Goal: Task Accomplishment & Management: Use online tool/utility

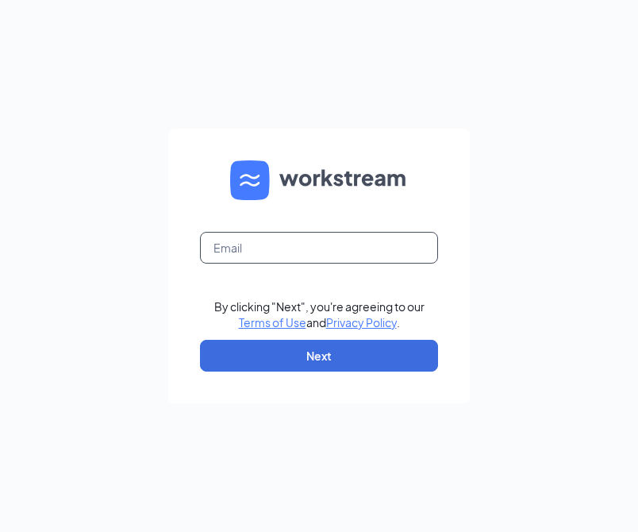
click at [370, 250] on input "text" at bounding box center [319, 248] width 238 height 32
type input "[PERSON_NAME][EMAIL_ADDRESS][DOMAIN_NAME]"
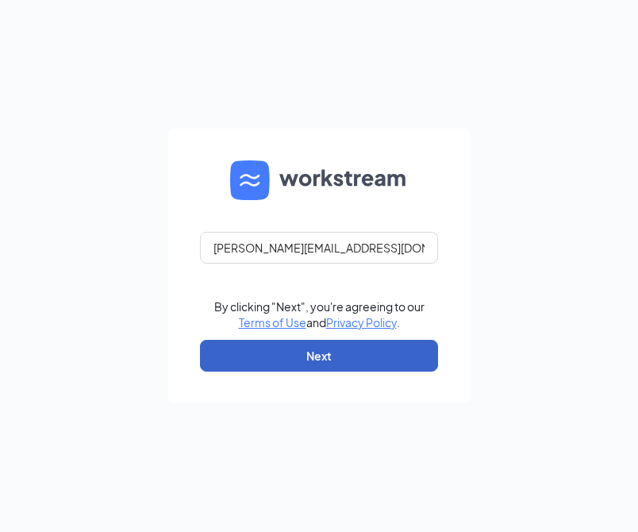
click at [341, 355] on button "Next" at bounding box center [319, 356] width 238 height 32
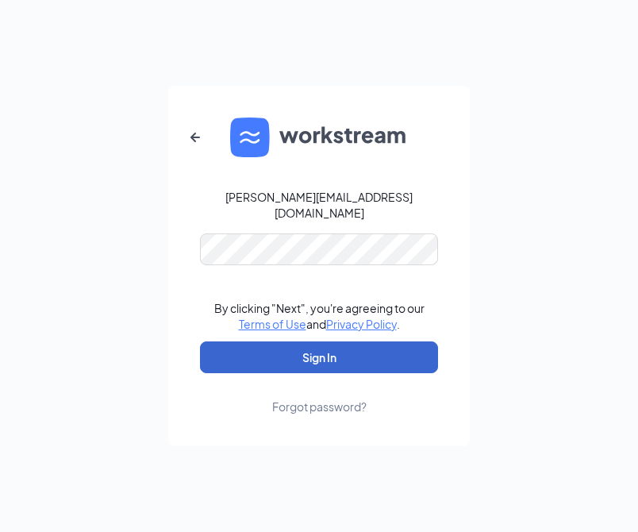
click at [321, 348] on button "Sign In" at bounding box center [319, 357] width 238 height 32
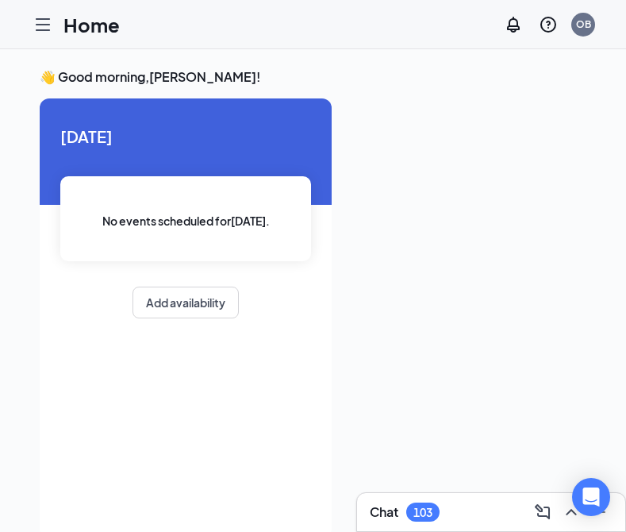
click at [303, 19] on div "Home OB" at bounding box center [313, 24] width 626 height 49
click at [41, 25] on icon "Hamburger" at bounding box center [42, 24] width 19 height 19
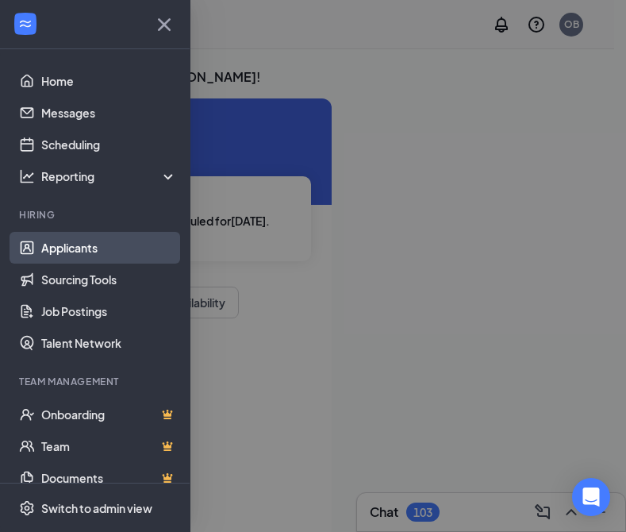
click at [74, 246] on link "Applicants" at bounding box center [109, 248] width 136 height 32
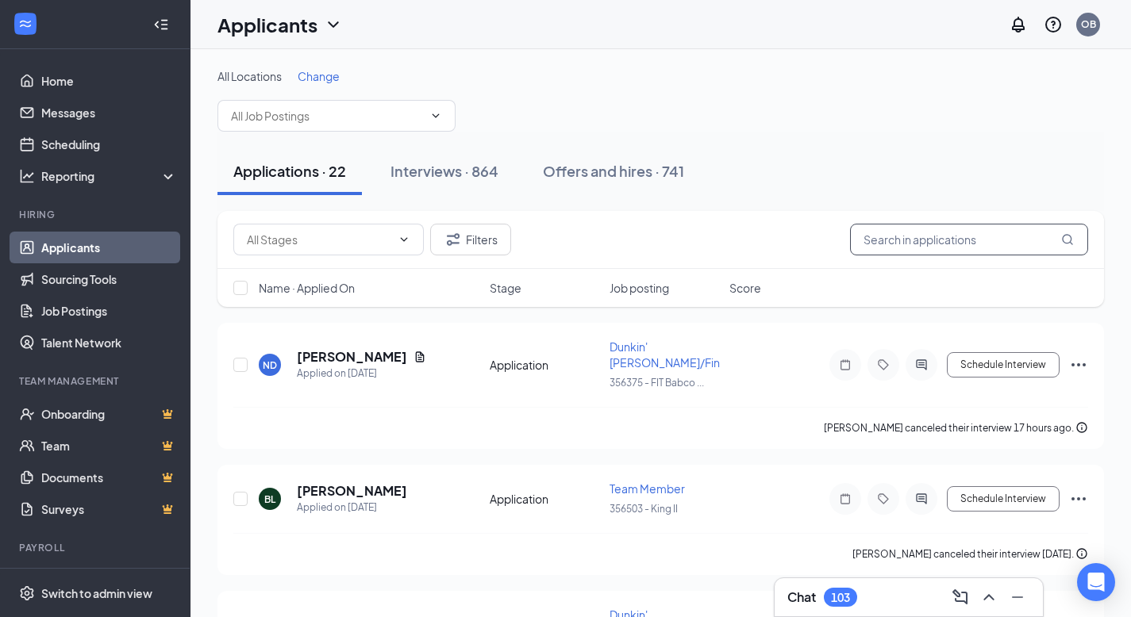
click at [625, 247] on input "text" at bounding box center [969, 240] width 238 height 32
type input "adwessa"
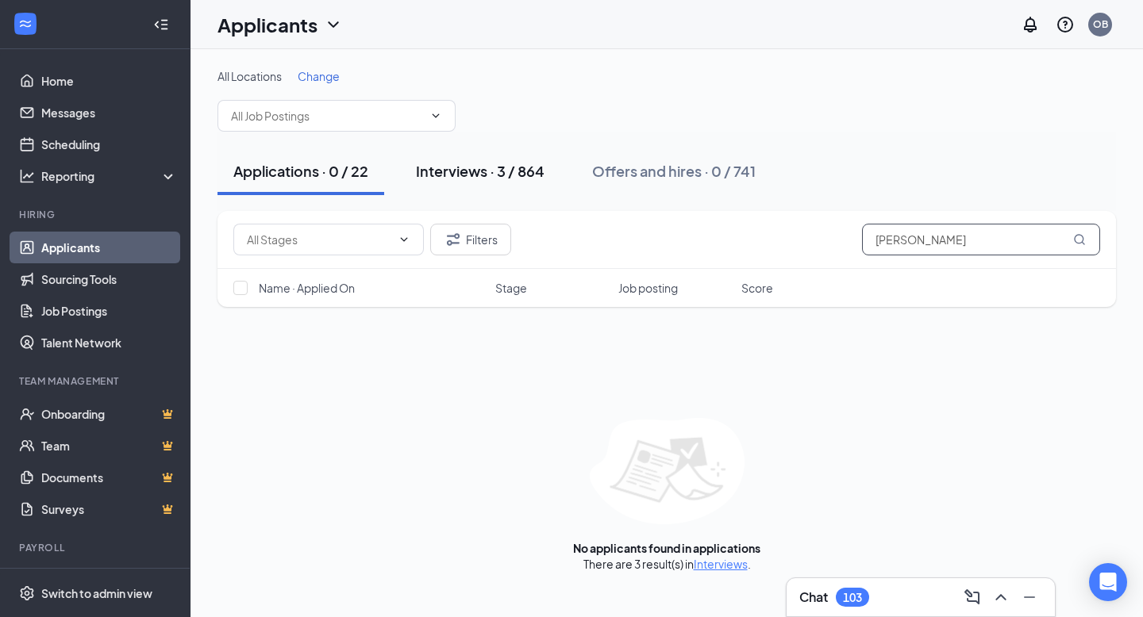
type input "[PERSON_NAME]"
click at [529, 169] on div "Interviews · 3 / 864" at bounding box center [480, 171] width 129 height 20
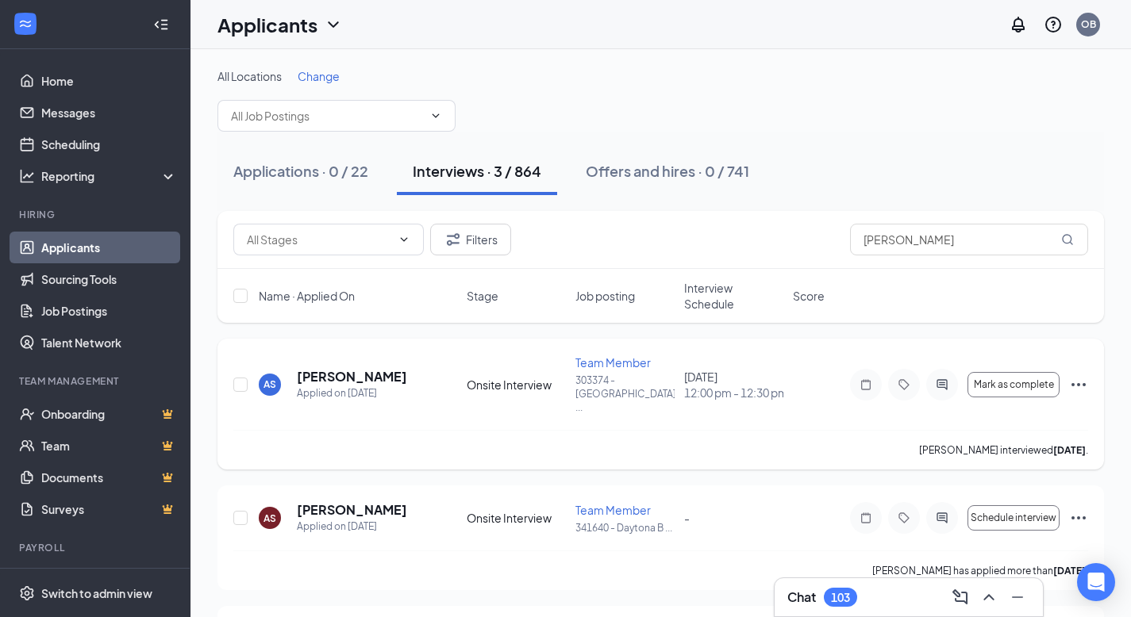
click at [625, 383] on icon "Ellipses" at bounding box center [1078, 384] width 14 height 3
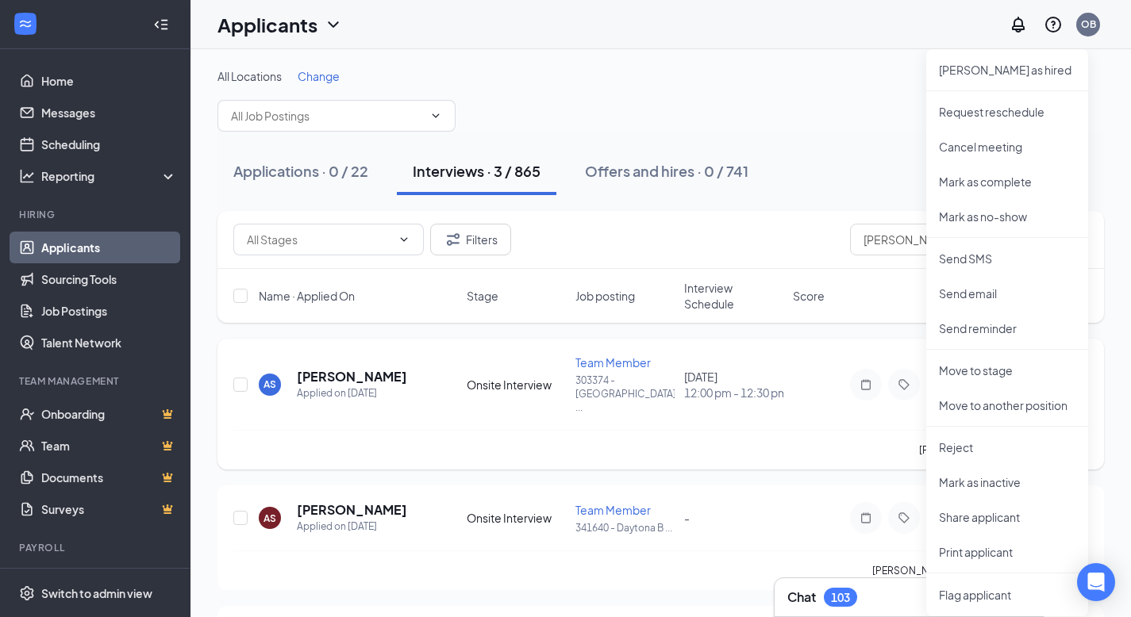
click at [625, 456] on div "Adessa Spencer interviewed 4 days ago ." at bounding box center [660, 450] width 855 height 40
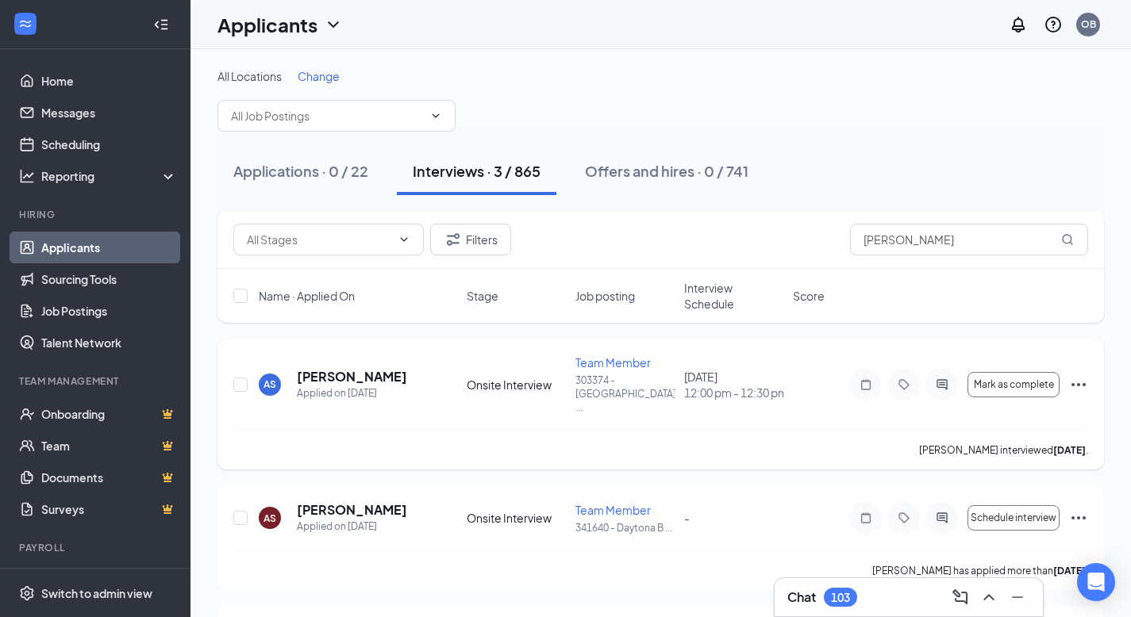
click at [625, 383] on icon "Ellipses" at bounding box center [1078, 384] width 14 height 3
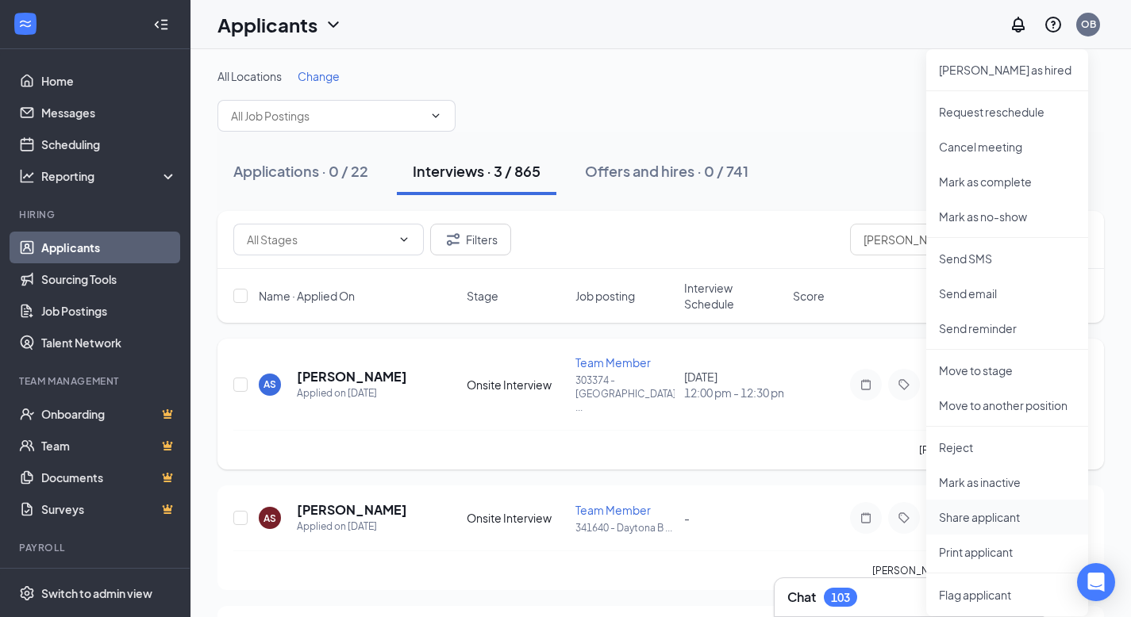
click at [625, 520] on p "Share applicant" at bounding box center [1007, 517] width 136 height 16
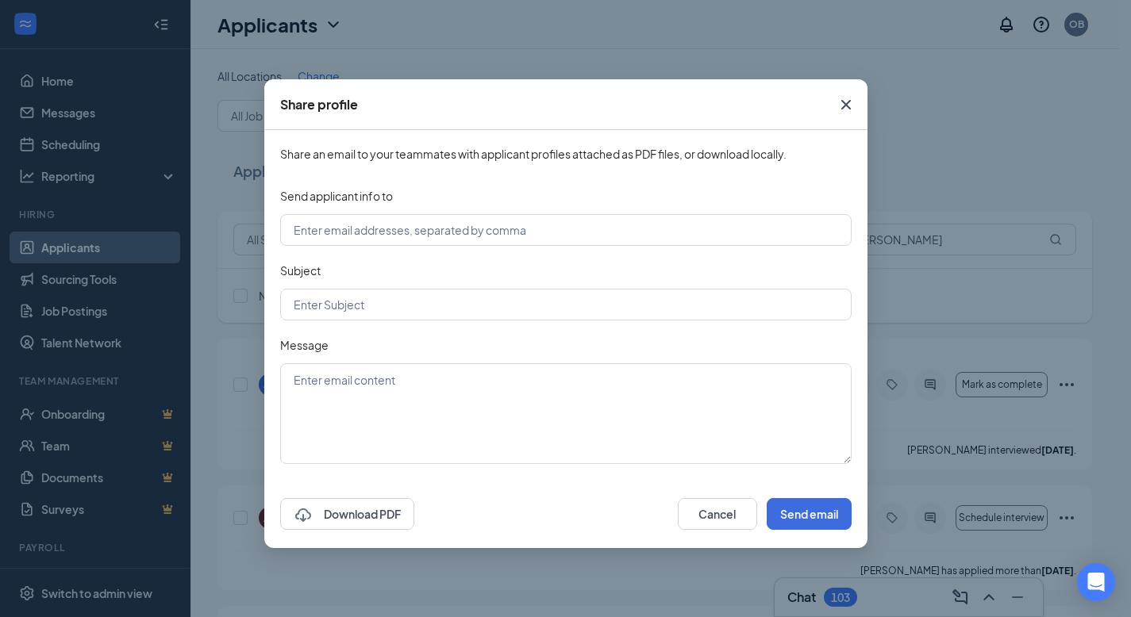
click at [625, 103] on icon "Cross" at bounding box center [845, 104] width 19 height 19
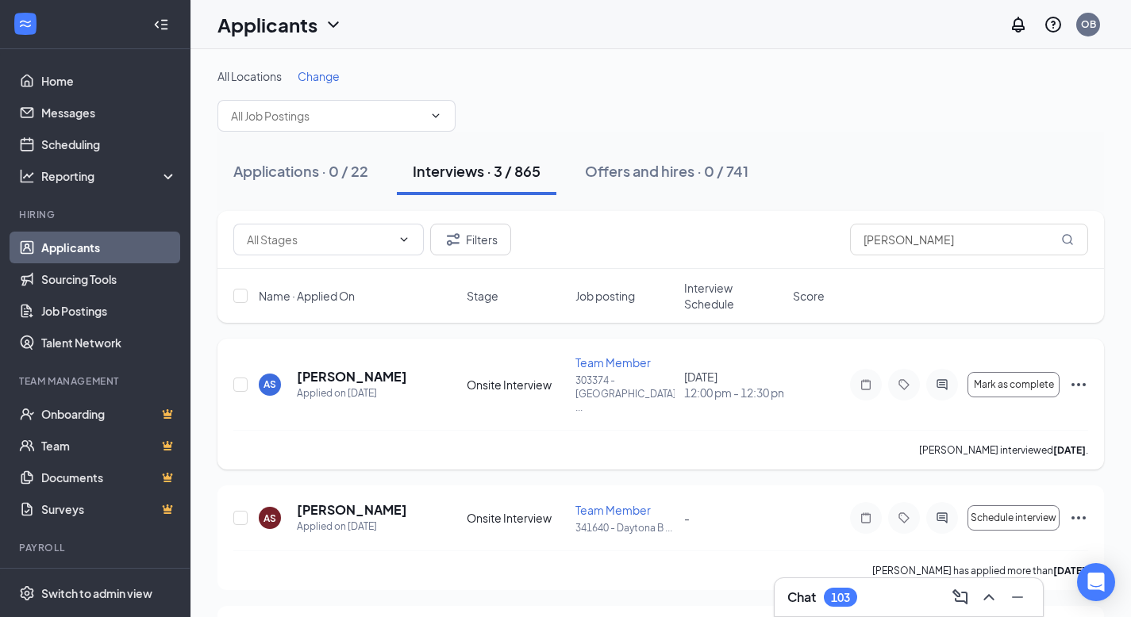
click at [625, 377] on icon "Ellipses" at bounding box center [1078, 384] width 19 height 19
click at [625, 43] on div "Applicants OB" at bounding box center [660, 24] width 940 height 49
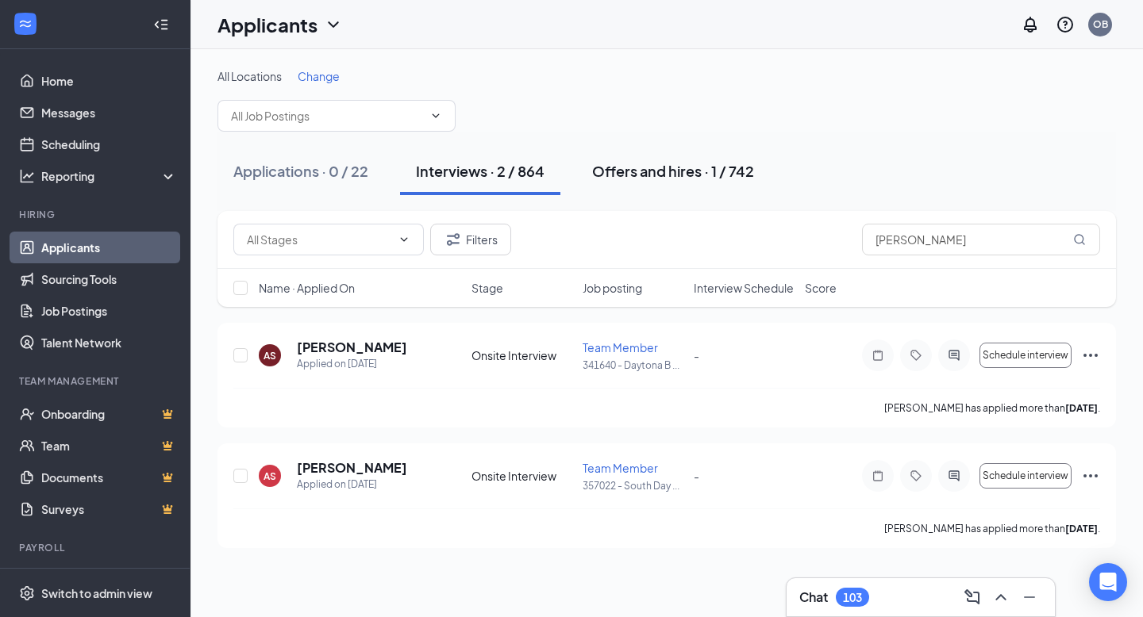
click at [642, 171] on div "Offers and hires · 1 / 742" at bounding box center [673, 171] width 162 height 20
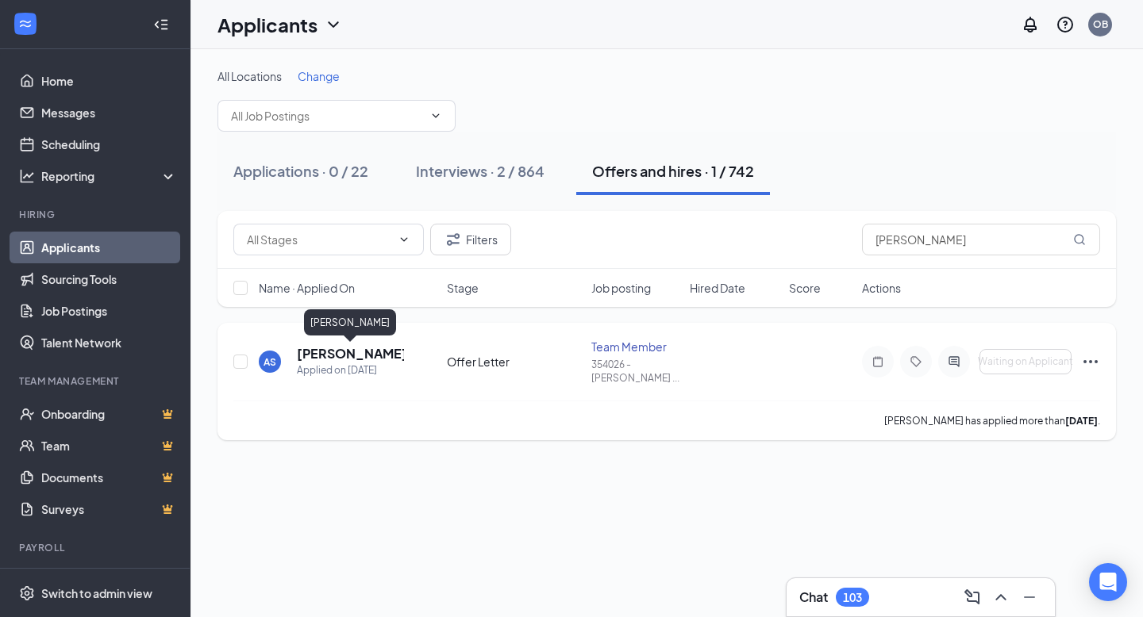
click at [370, 352] on h5 "[PERSON_NAME]" at bounding box center [350, 353] width 107 height 17
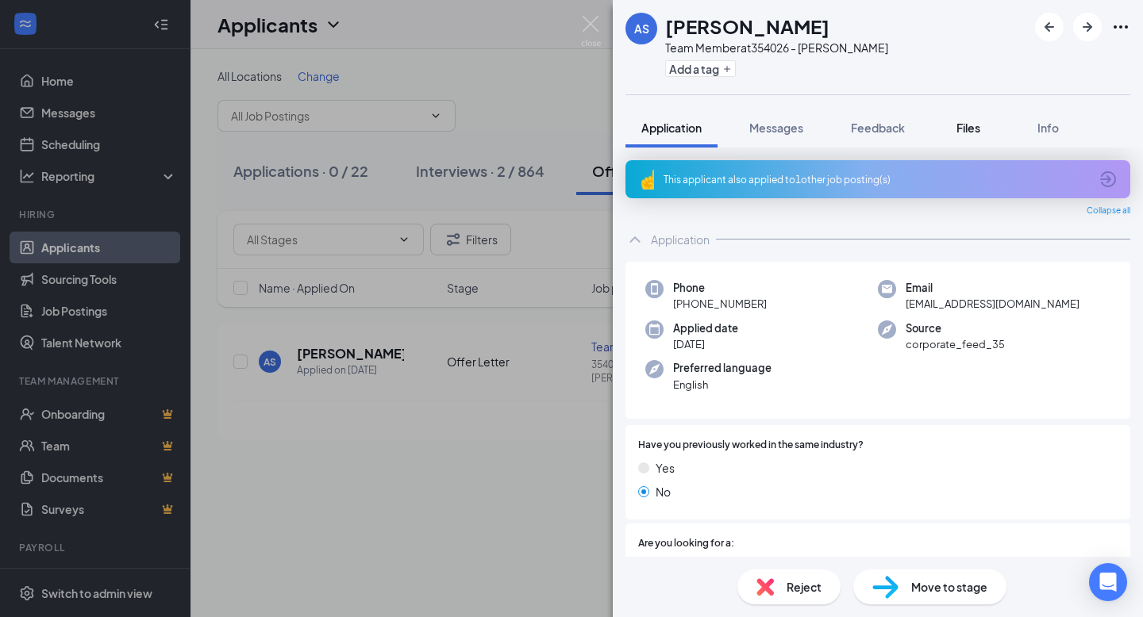
click at [985, 133] on button "Files" at bounding box center [967, 128] width 63 height 40
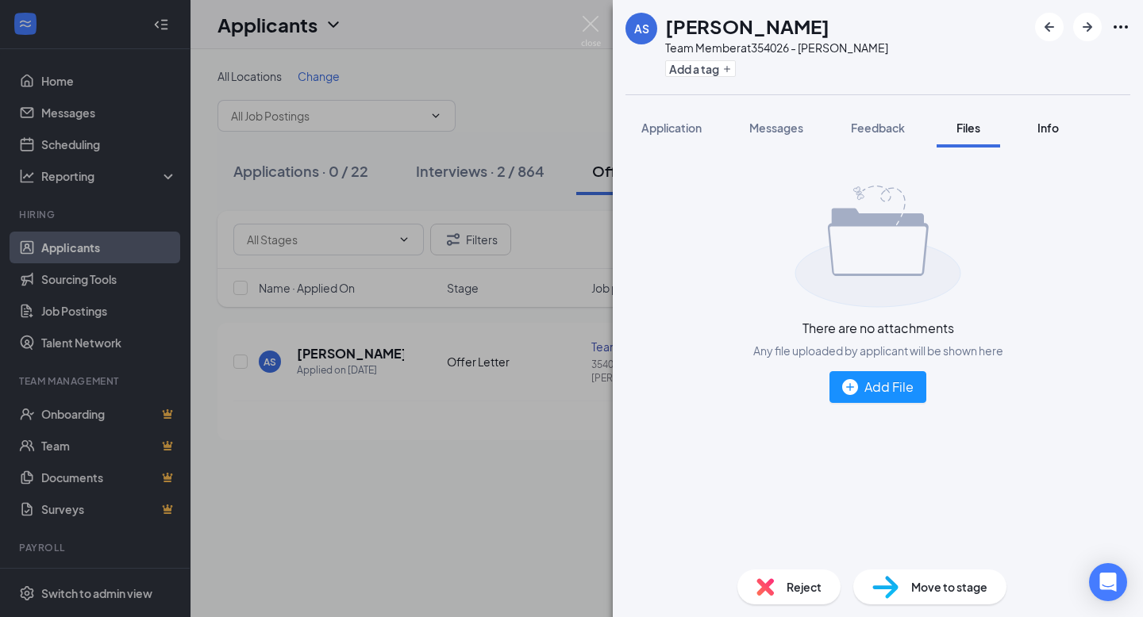
click at [1049, 128] on span "Info" at bounding box center [1047, 128] width 21 height 14
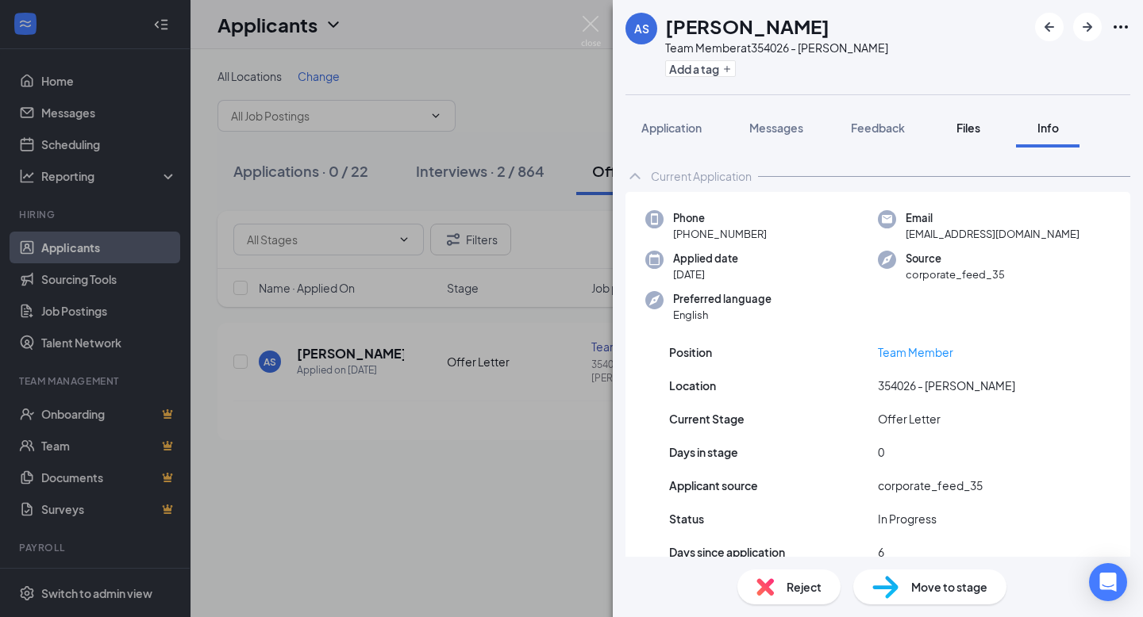
click at [974, 129] on span "Files" at bounding box center [968, 128] width 24 height 14
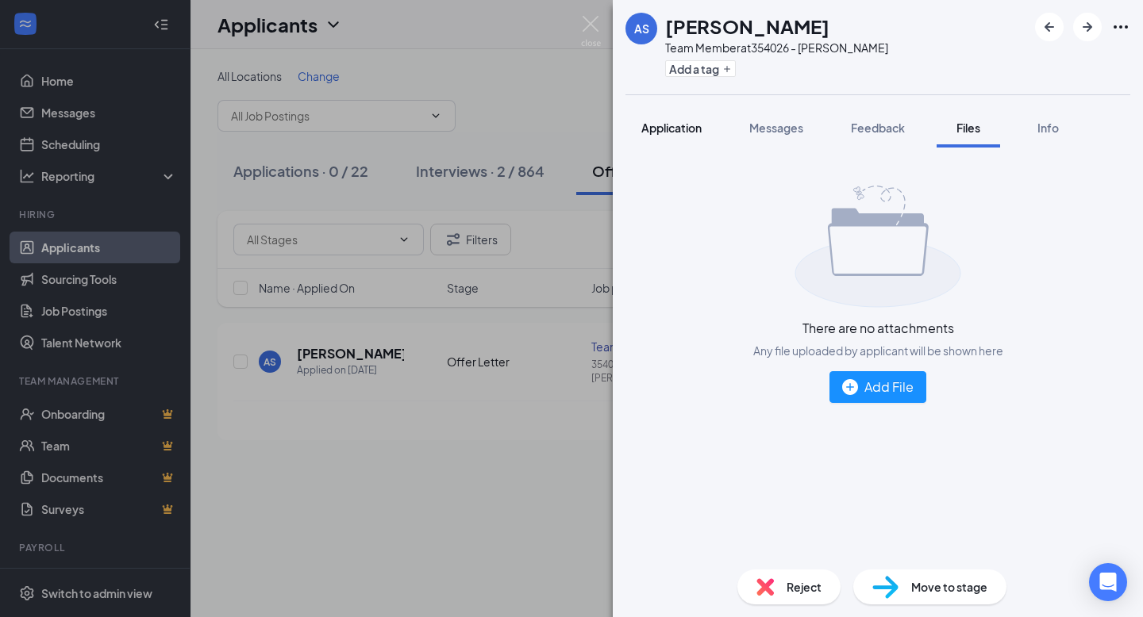
click at [673, 126] on span "Application" at bounding box center [671, 128] width 60 height 14
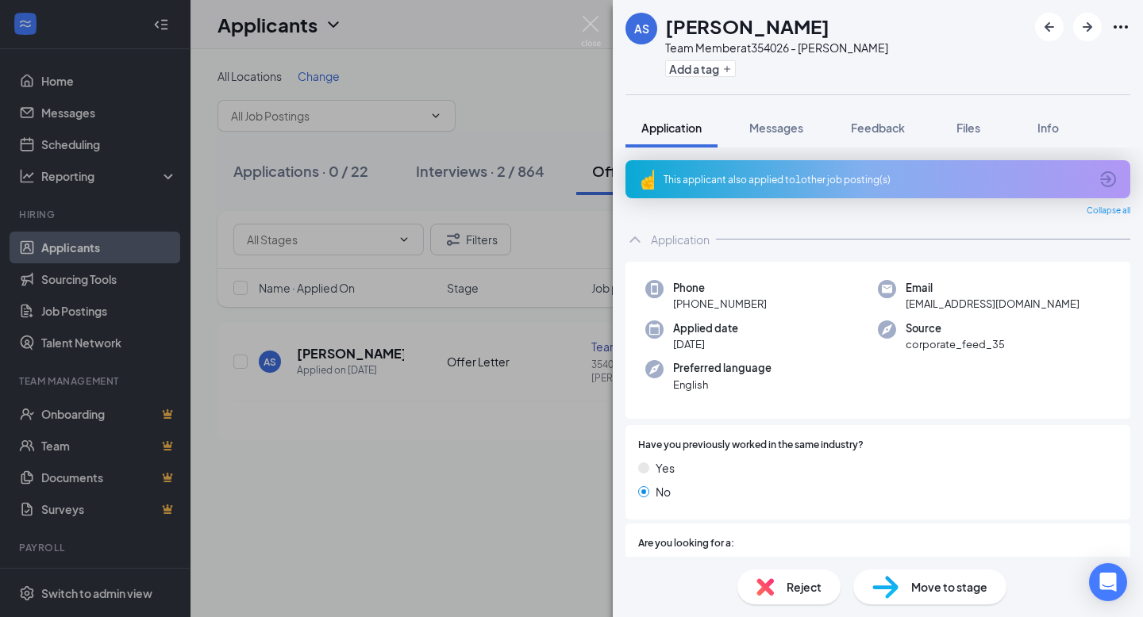
click at [436, 22] on div "AS [PERSON_NAME] Team Member at 354026 - [PERSON_NAME] Add a tag Application Me…" at bounding box center [571, 308] width 1143 height 617
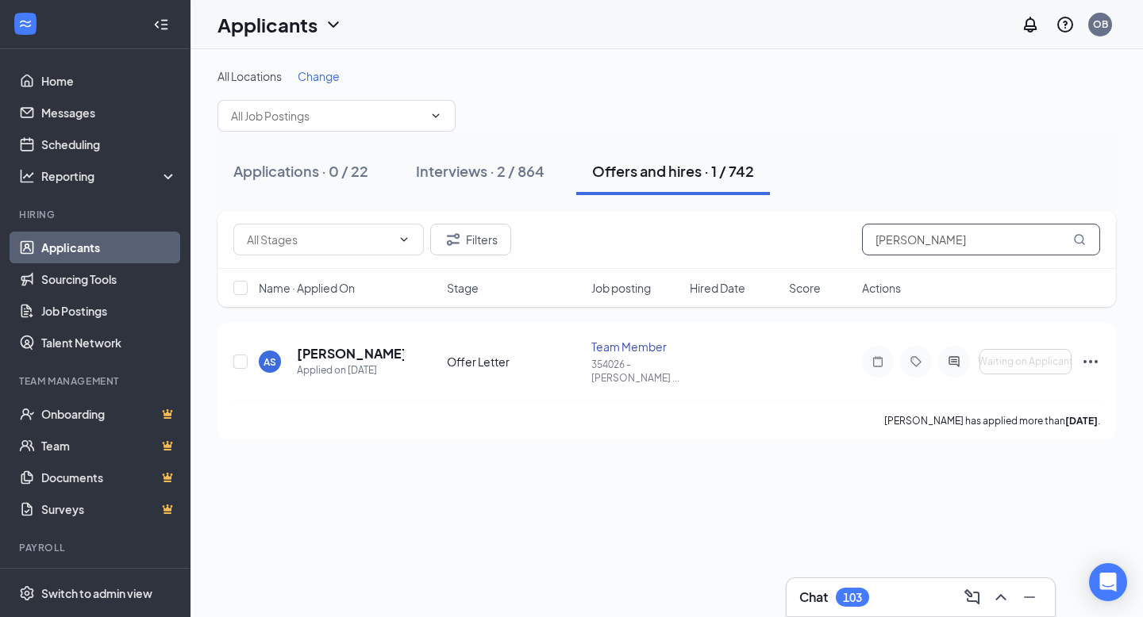
click at [966, 239] on input "[PERSON_NAME]" at bounding box center [981, 240] width 238 height 32
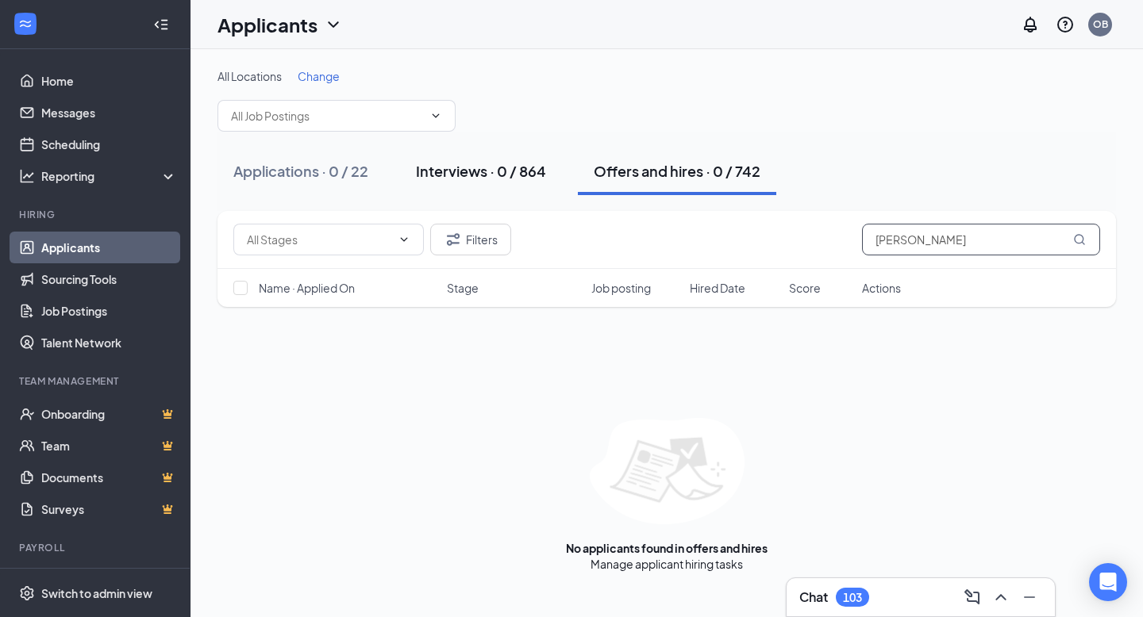
type input "[PERSON_NAME]"
click at [448, 169] on div "Interviews · 0 / 864" at bounding box center [481, 171] width 130 height 20
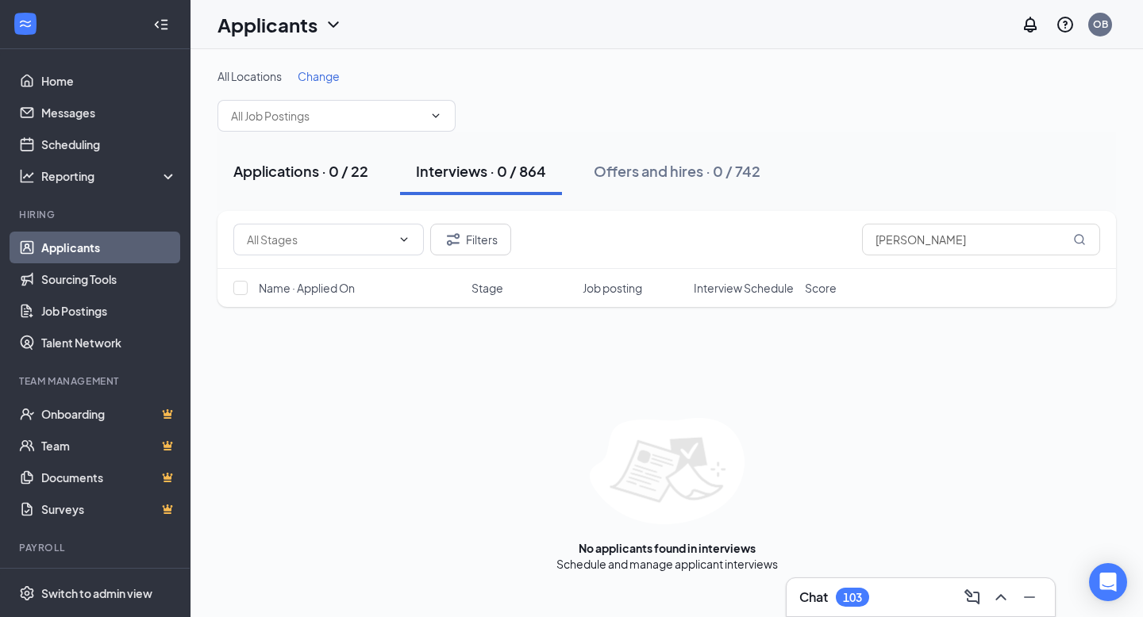
click at [278, 169] on div "Applications · 0 / 22" at bounding box center [300, 171] width 135 height 20
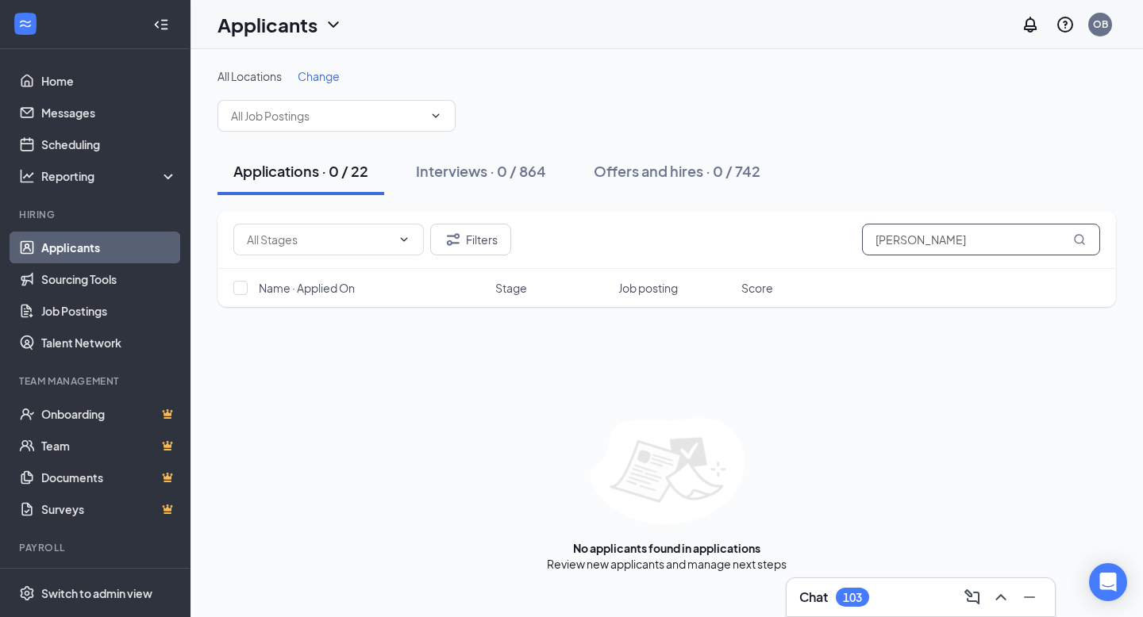
click at [1026, 245] on input "[PERSON_NAME]" at bounding box center [981, 240] width 238 height 32
type input "[PERSON_NAME]"
click at [456, 168] on div "Interviews · 0 / 864" at bounding box center [481, 171] width 130 height 20
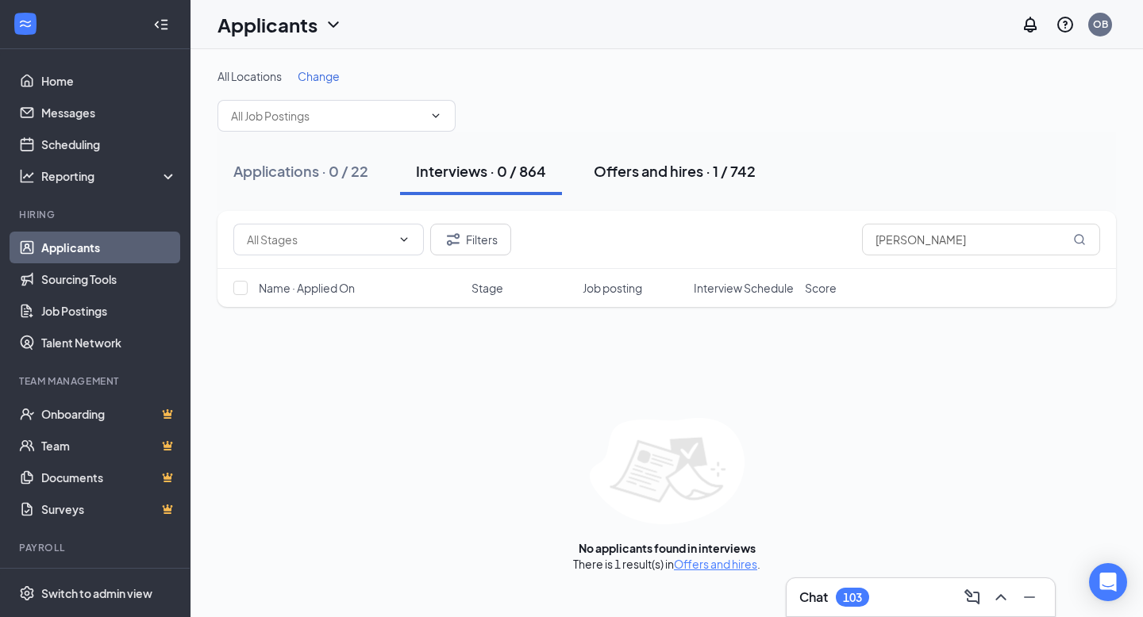
click at [642, 170] on div "Offers and hires · 1 / 742" at bounding box center [674, 171] width 162 height 20
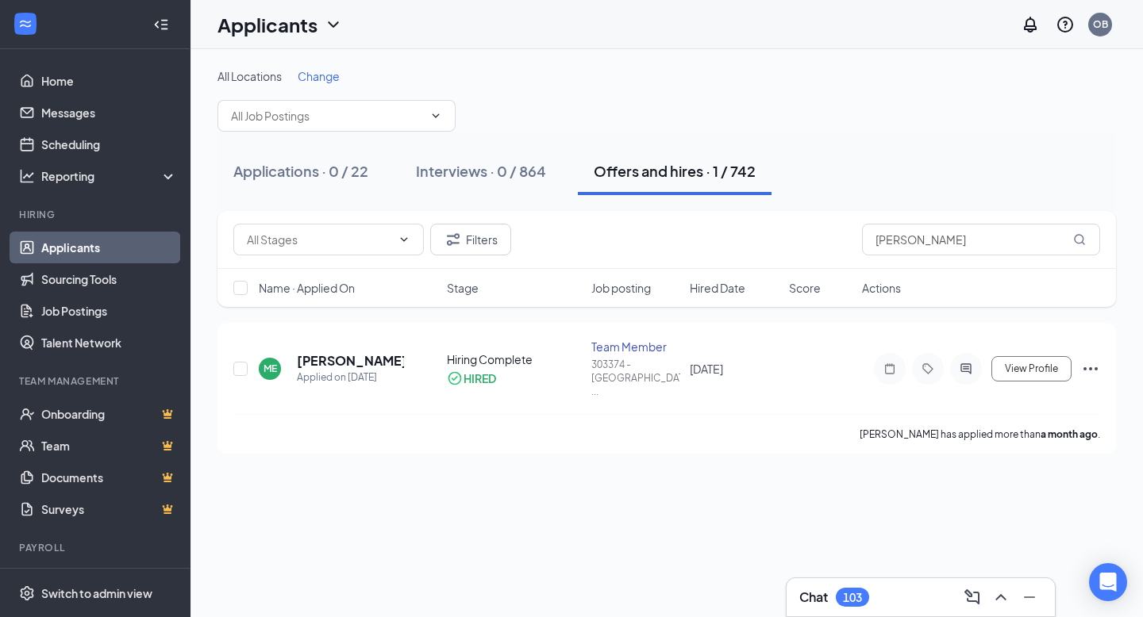
click at [630, 234] on div "Filters [PERSON_NAME]" at bounding box center [666, 240] width 866 height 32
click at [967, 242] on input "[PERSON_NAME]" at bounding box center [981, 240] width 238 height 32
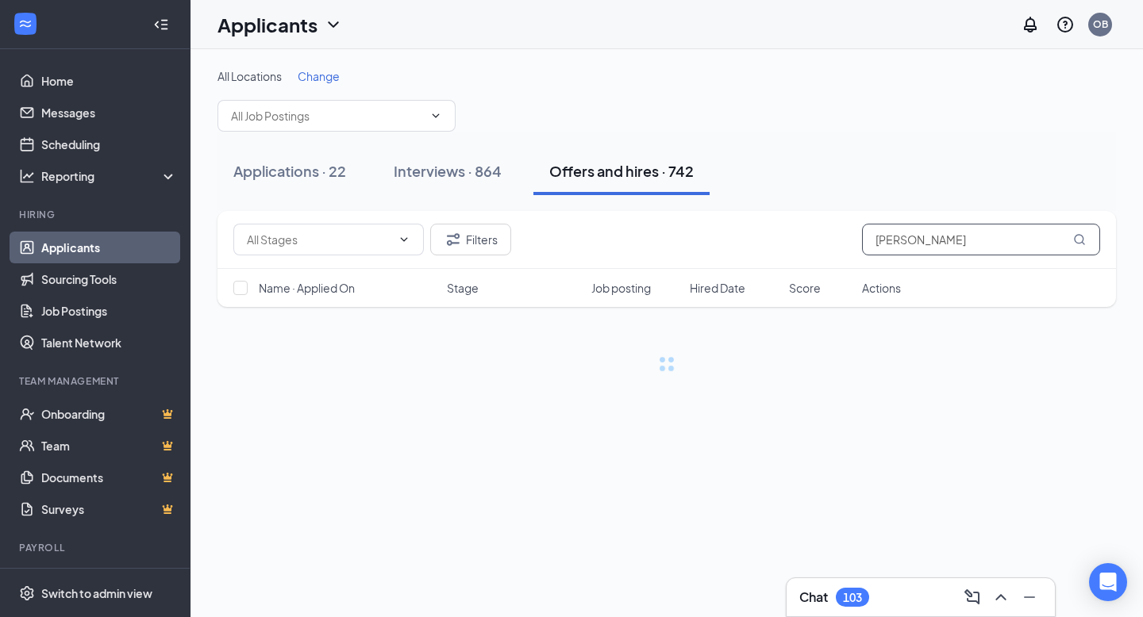
type input "[PERSON_NAME]"
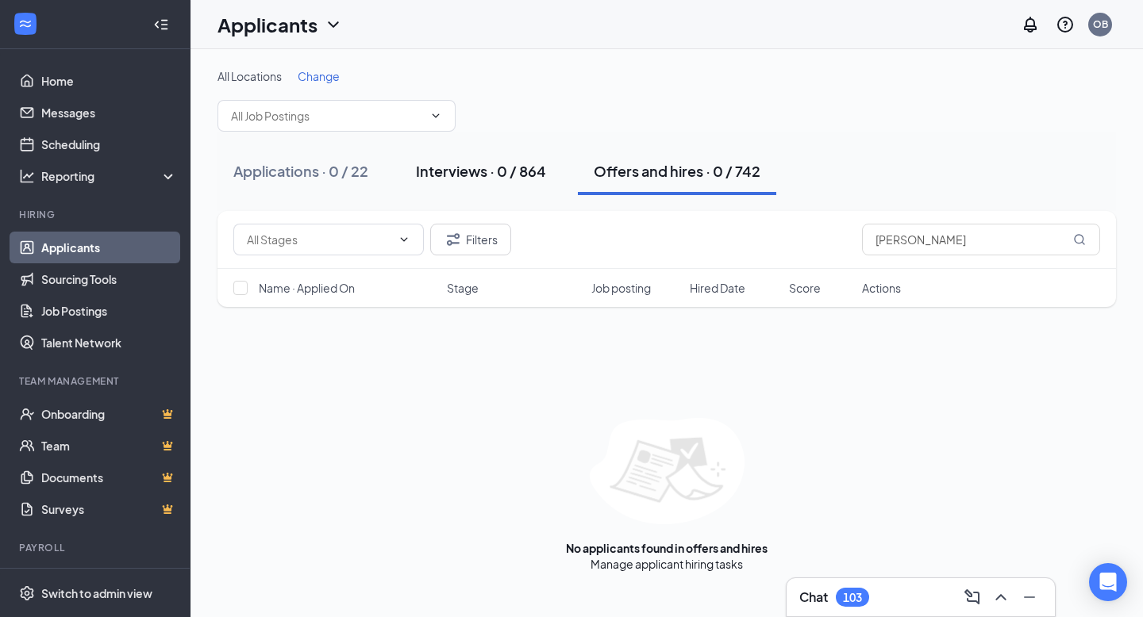
click at [482, 167] on div "Interviews · 0 / 864" at bounding box center [481, 171] width 130 height 20
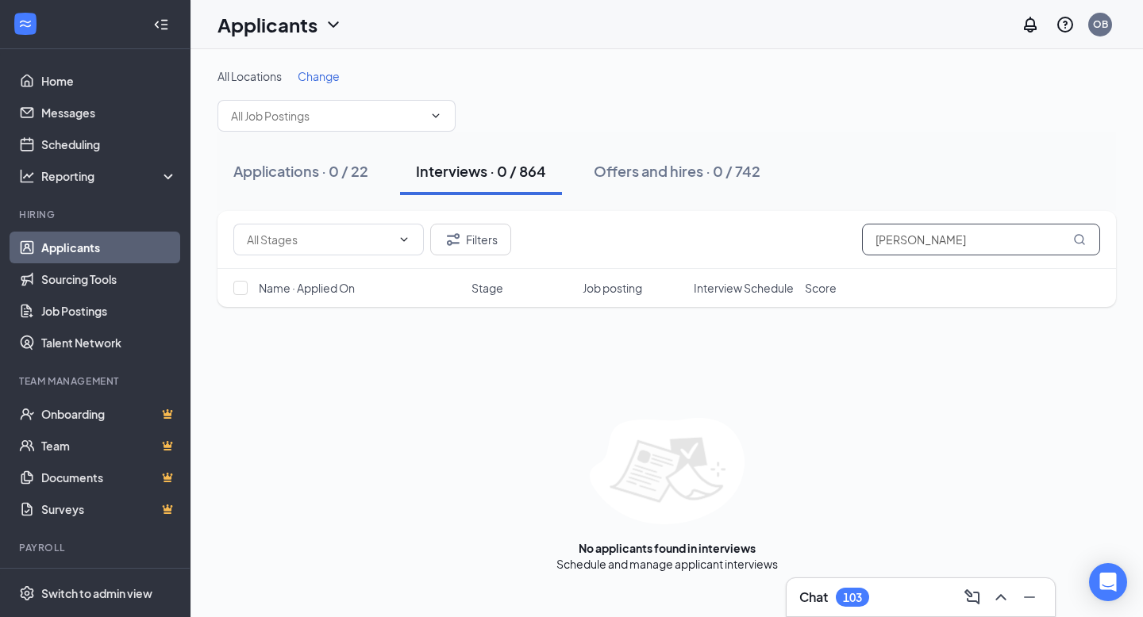
click at [971, 247] on input "[PERSON_NAME]" at bounding box center [981, 240] width 238 height 32
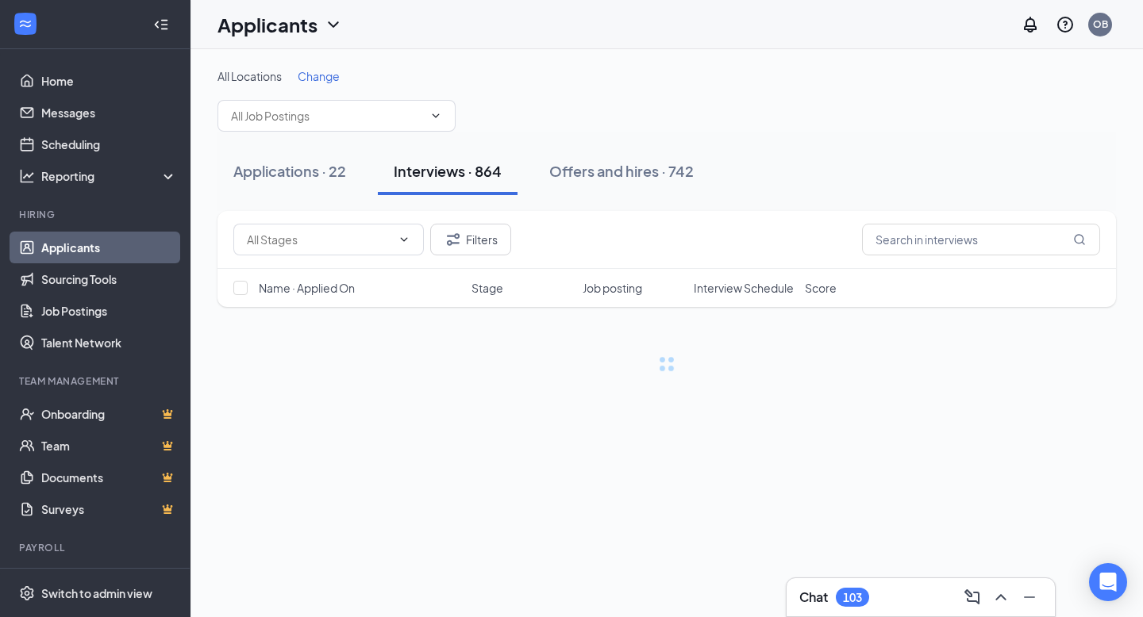
click at [969, 341] on div "Filters Name · Applied On Stage Job posting Interview Schedule Score" at bounding box center [666, 291] width 898 height 161
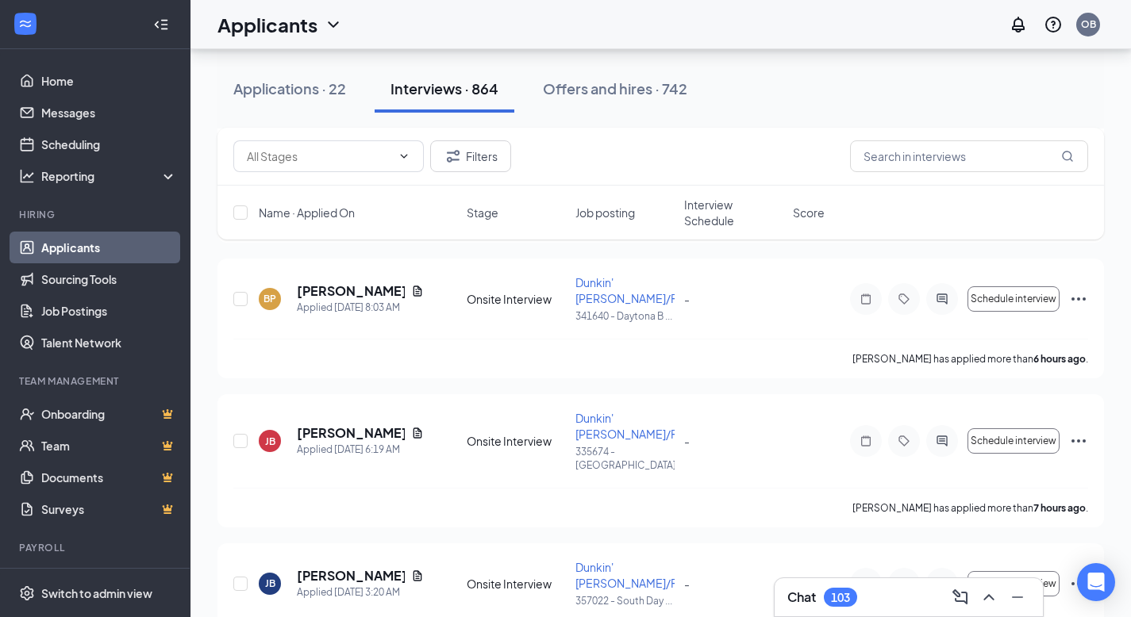
scroll to position [2326, 0]
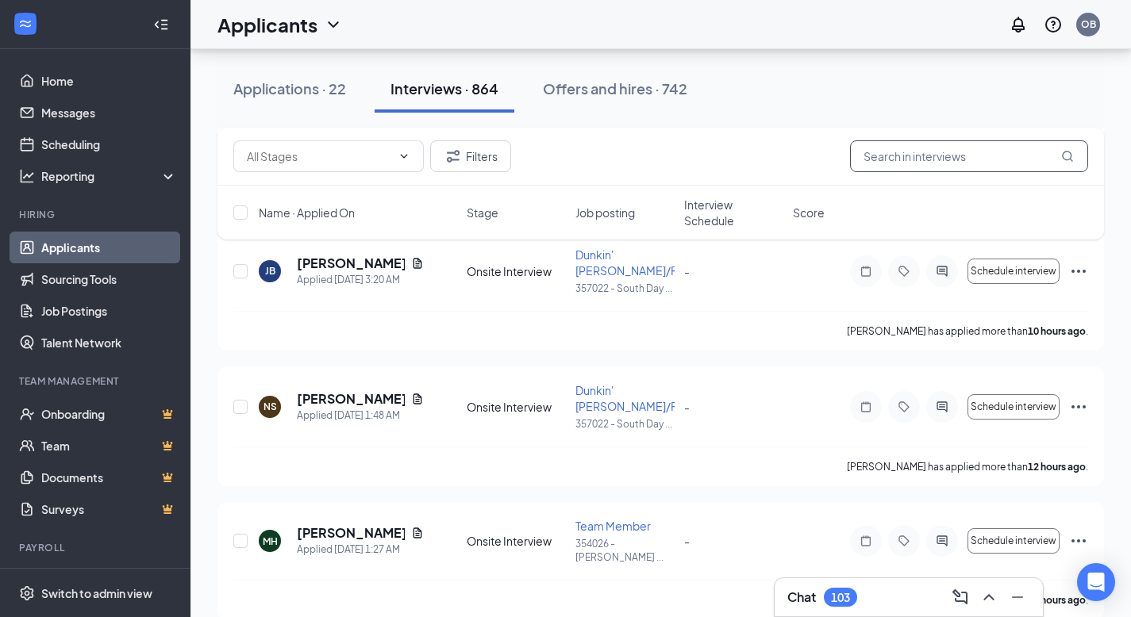
click at [932, 156] on input "text" at bounding box center [969, 156] width 238 height 32
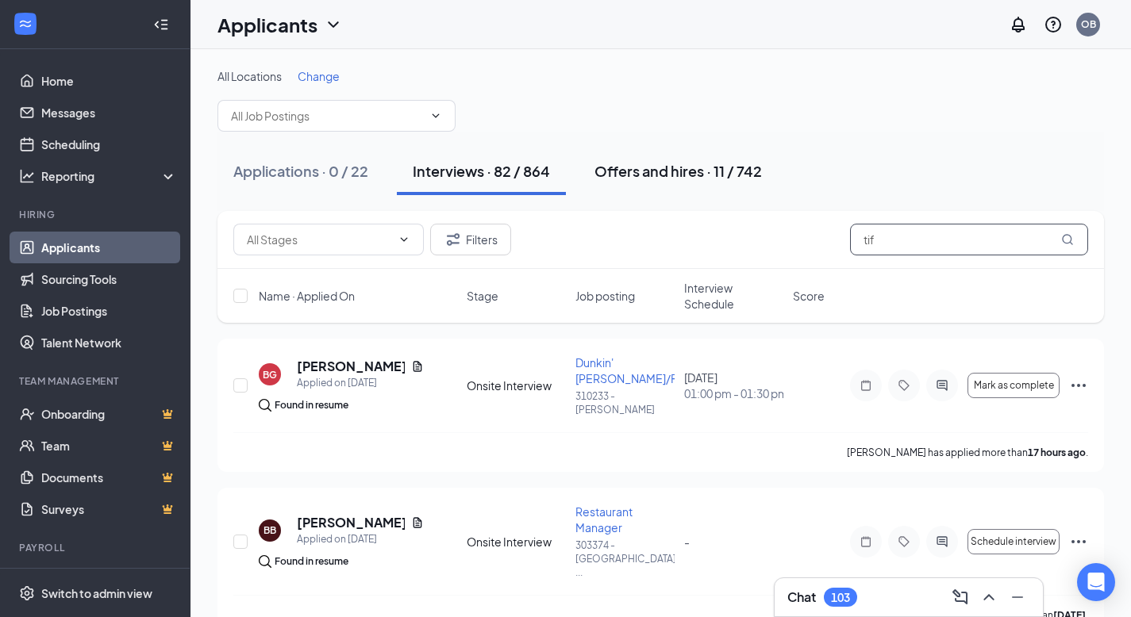
type input "tif"
click at [690, 175] on div "Offers and hires · 11 / 742" at bounding box center [677, 171] width 167 height 20
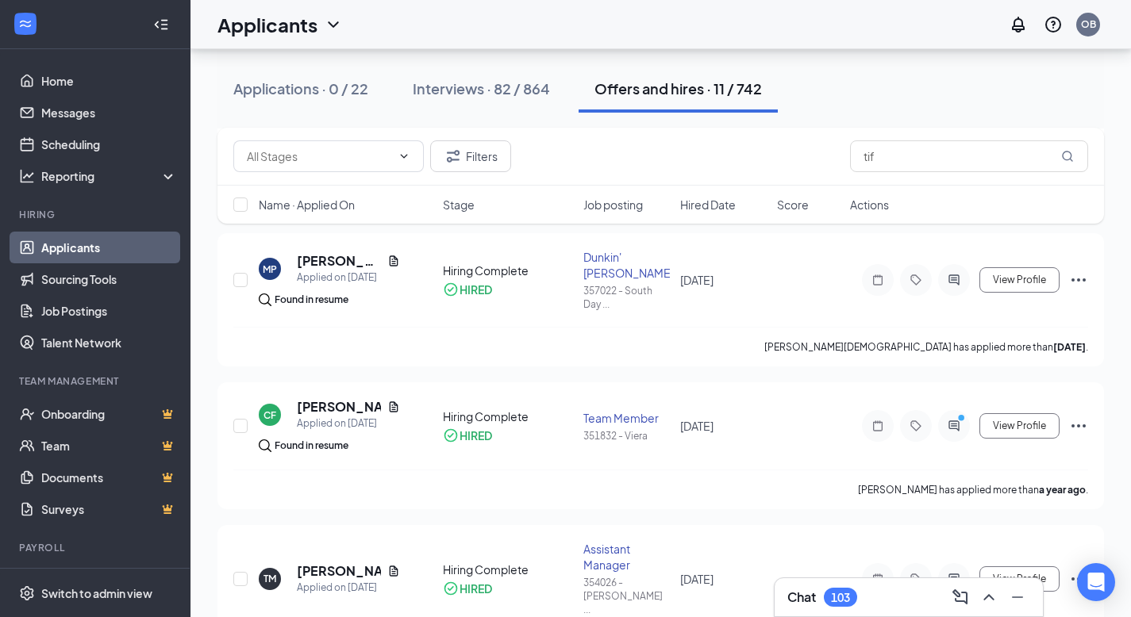
scroll to position [1301, 0]
